Goal: Information Seeking & Learning: Learn about a topic

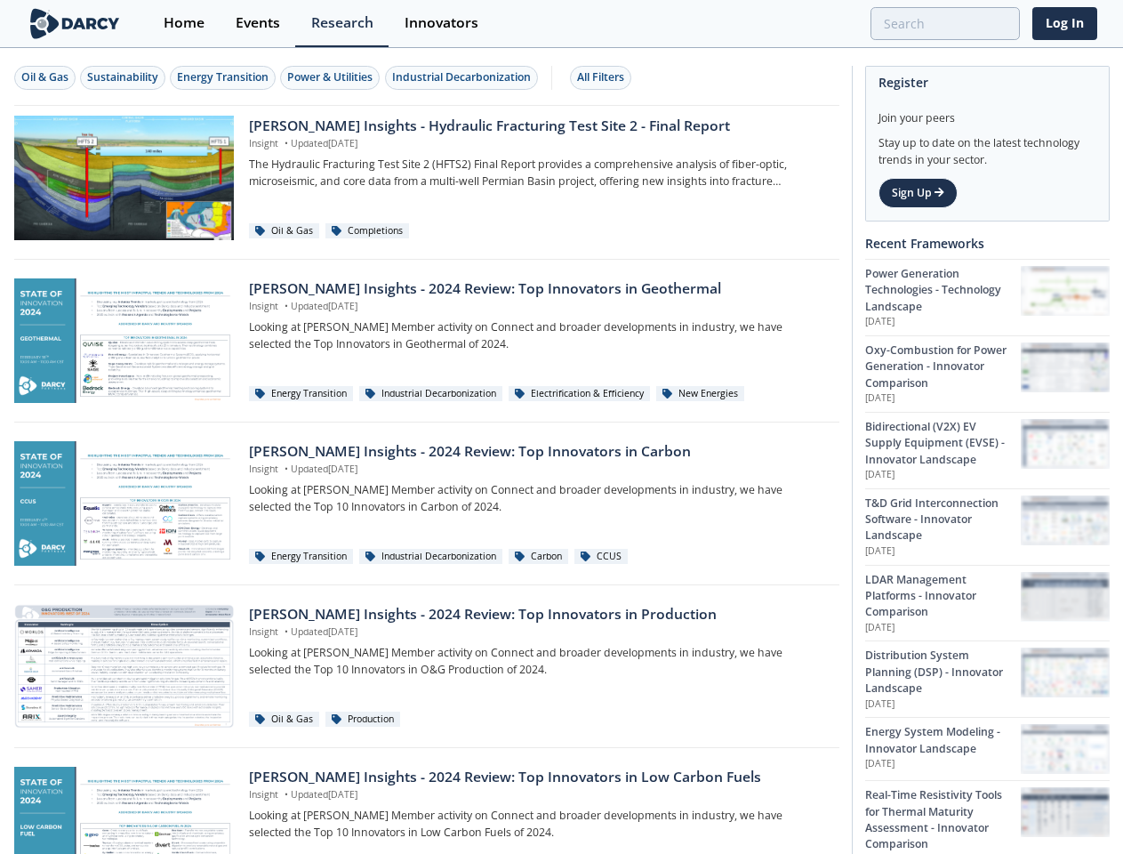
click at [45, 77] on div "Oil & Gas" at bounding box center [44, 77] width 47 height 16
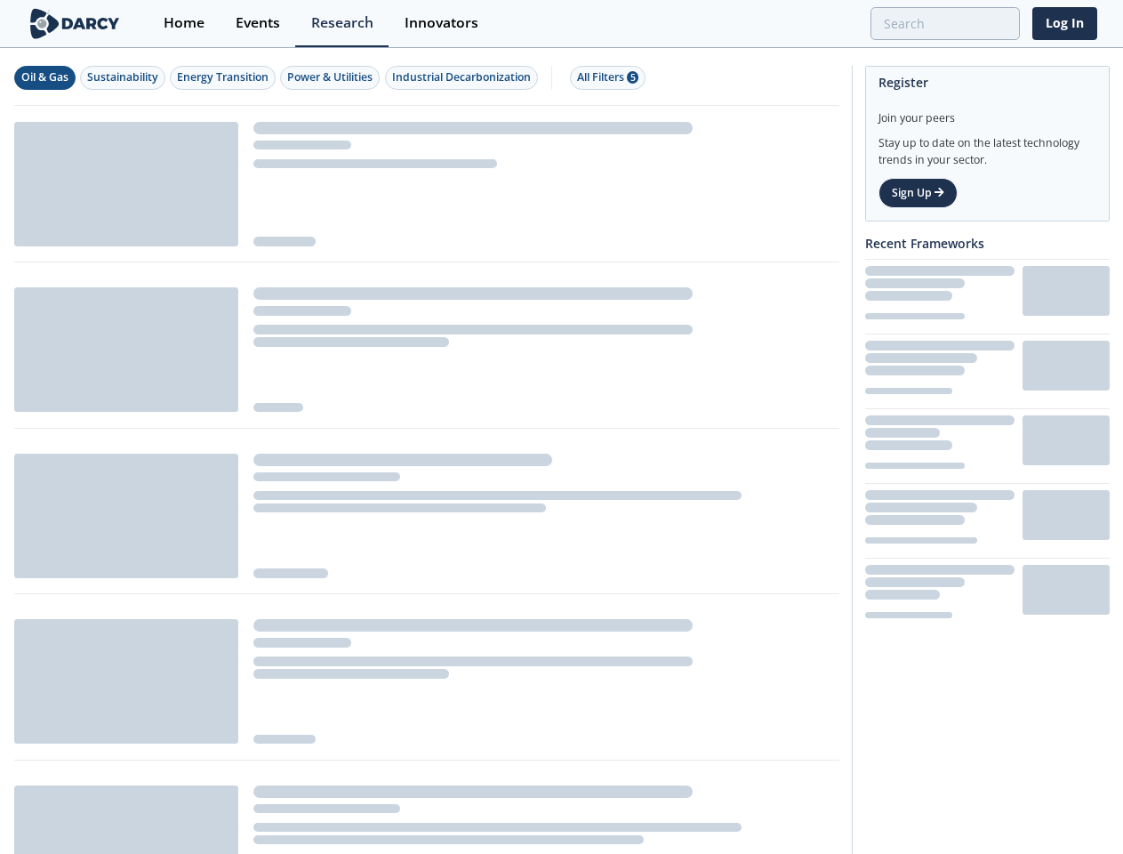
click at [124, 77] on div "Sustainability" at bounding box center [122, 77] width 71 height 16
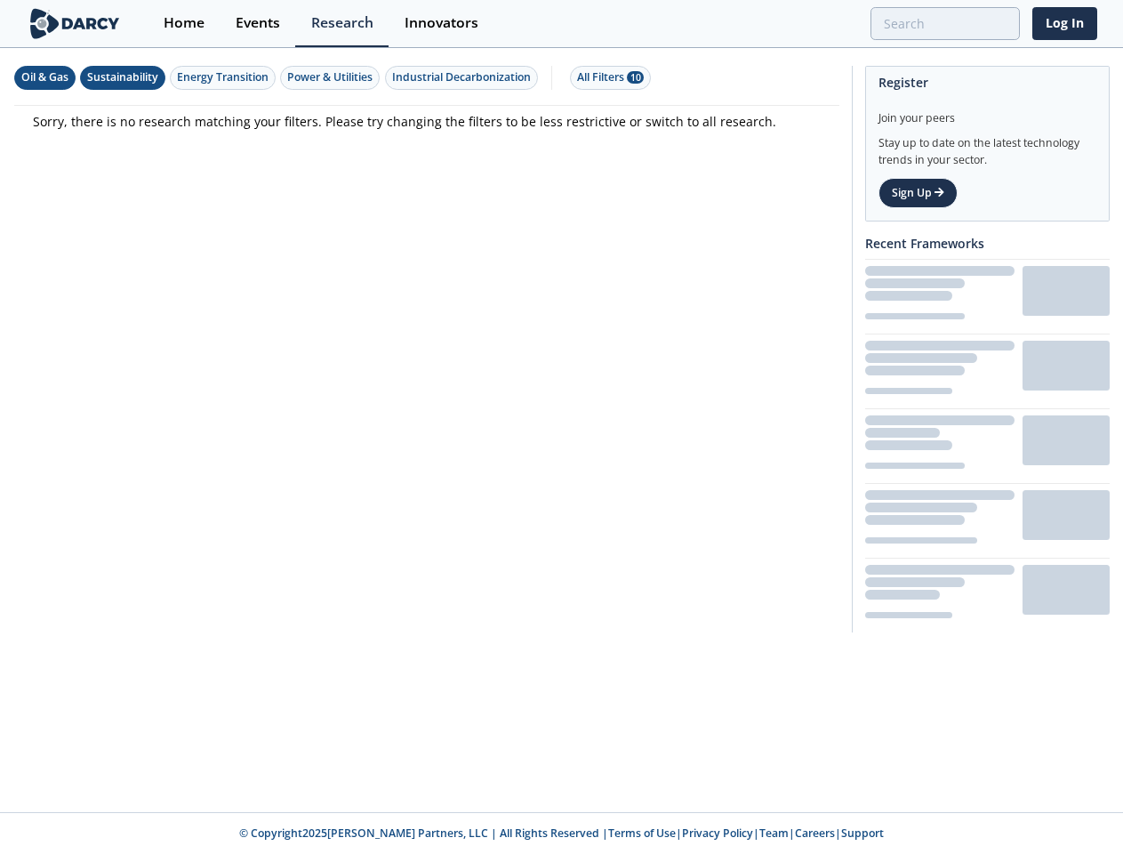
click at [224, 77] on div "Energy Transition" at bounding box center [223, 77] width 92 height 16
click at [333, 77] on div "Power & Utilities" at bounding box center [329, 77] width 85 height 16
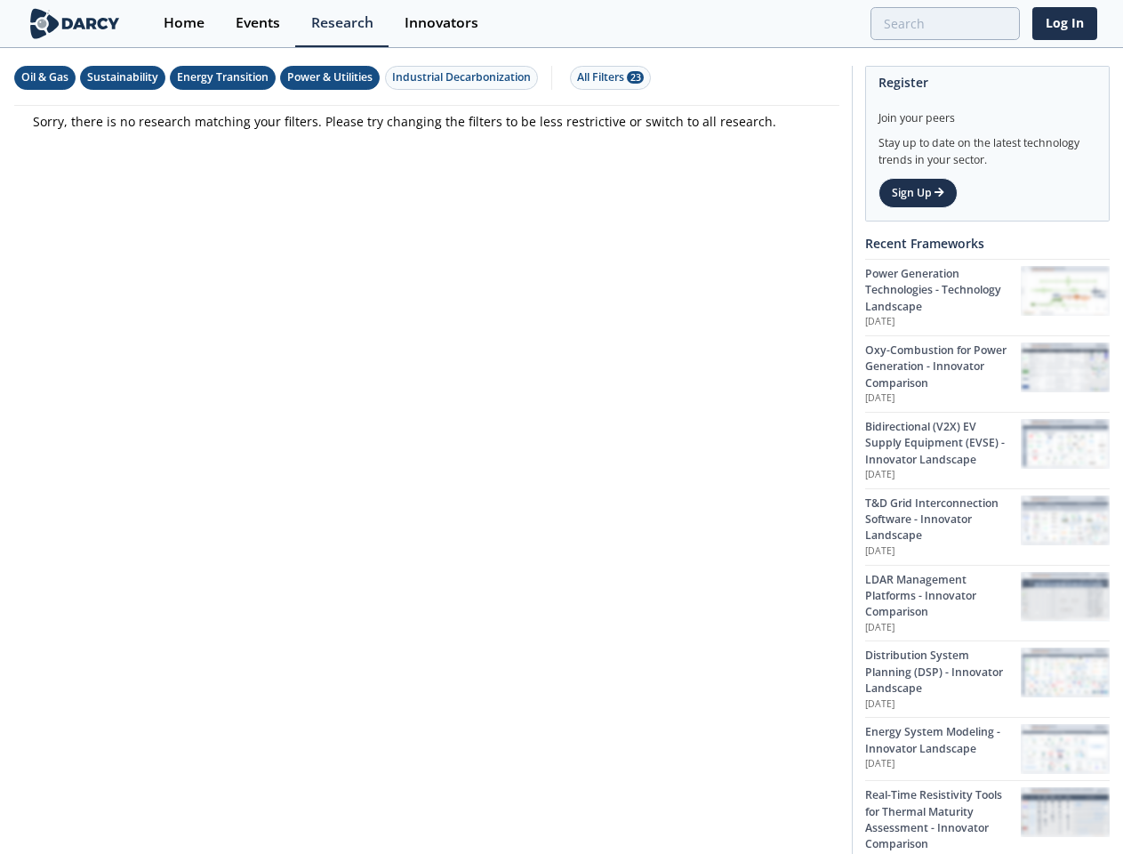
click at [464, 77] on div "Industrial Decarbonization" at bounding box center [461, 77] width 139 height 16
